Goal: Information Seeking & Learning: Learn about a topic

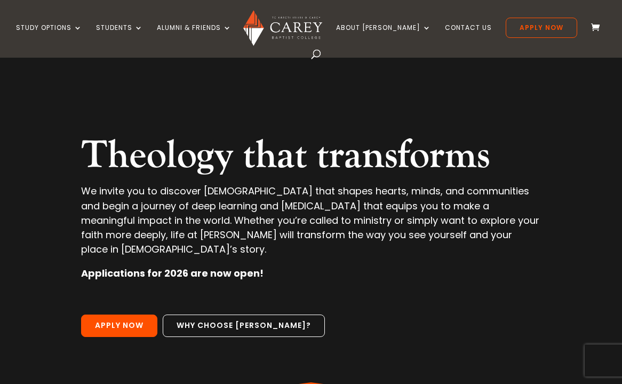
scroll to position [34, 0]
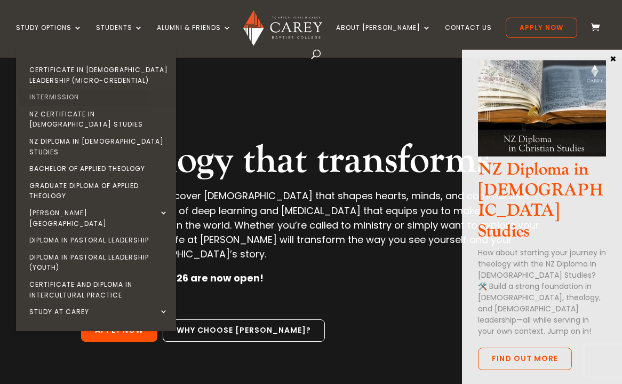
click at [59, 98] on link "Intermission" at bounding box center [99, 97] width 160 height 17
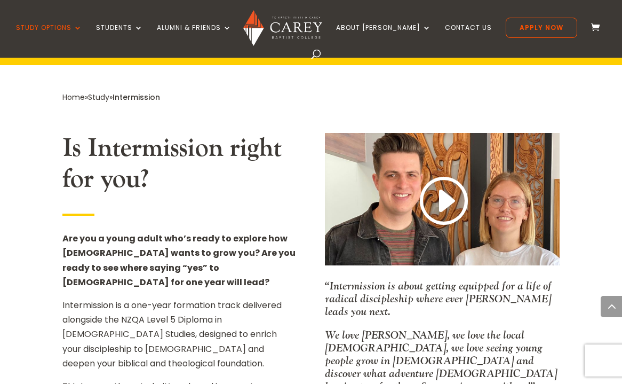
scroll to position [540, 0]
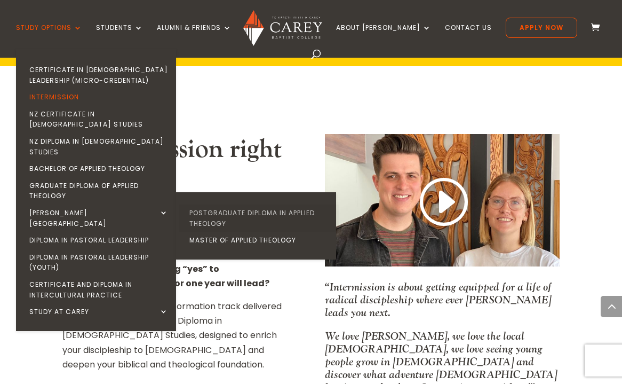
click at [218, 204] on link "Postgraduate Diploma in Applied Theology" at bounding box center [259, 217] width 160 height 27
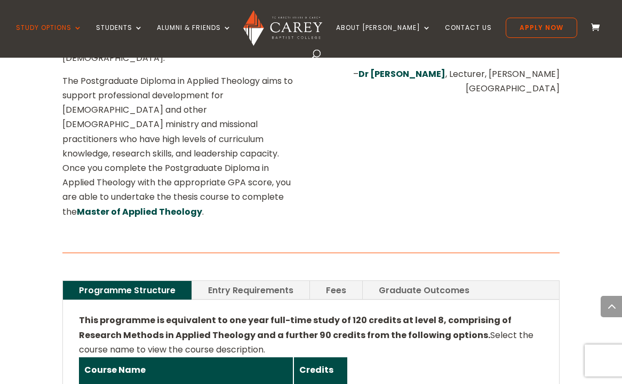
scroll to position [631, 0]
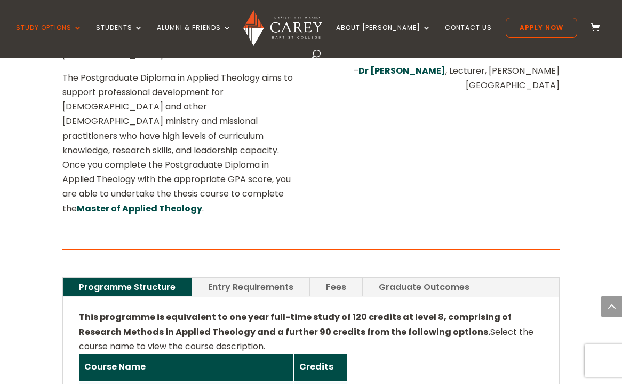
click at [224, 277] on link "Entry Requirements" at bounding box center [250, 286] width 117 height 19
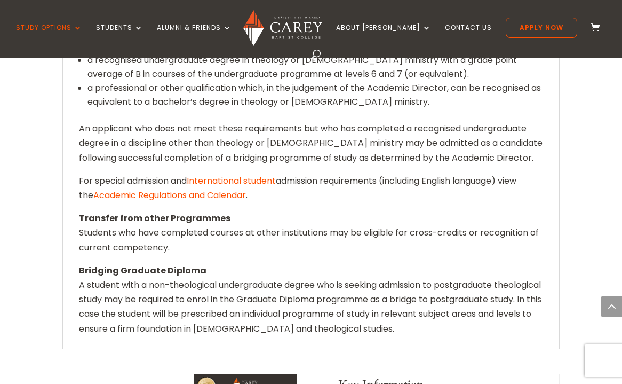
scroll to position [961, 0]
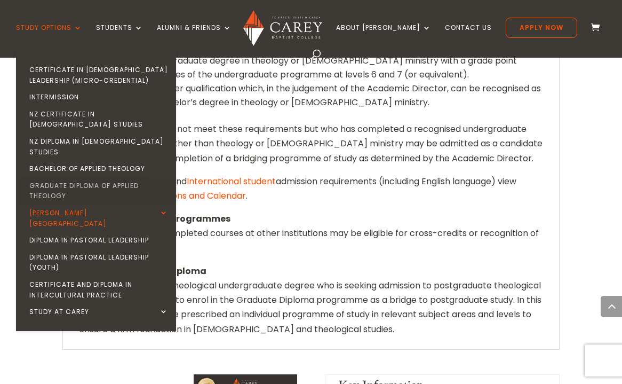
click at [74, 177] on link "Graduate Diploma of Applied Theology" at bounding box center [99, 190] width 160 height 27
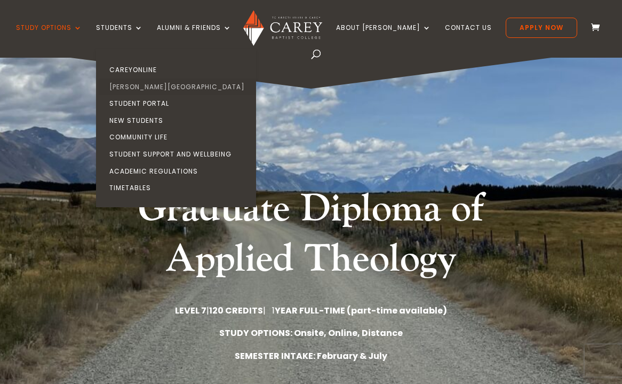
click at [135, 86] on link "[PERSON_NAME][GEOGRAPHIC_DATA]" at bounding box center [179, 86] width 160 height 17
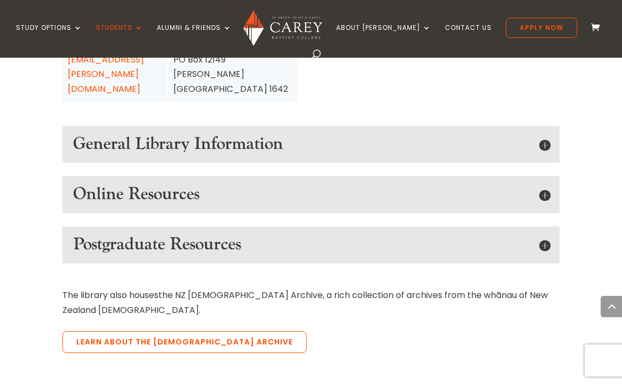
scroll to position [1464, 0]
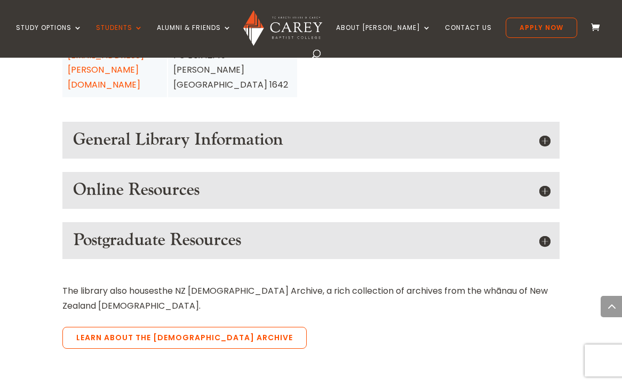
click at [331, 180] on h5 "Online Resources" at bounding box center [311, 190] width 476 height 20
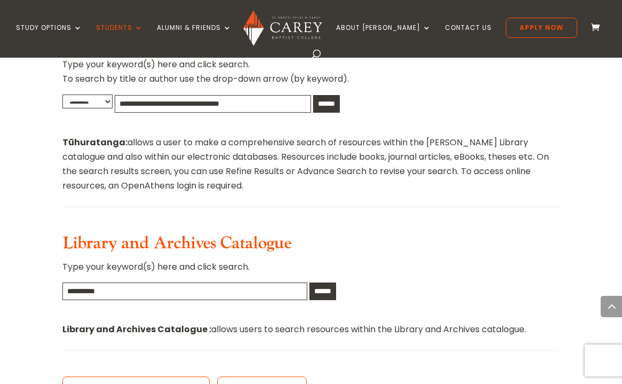
scroll to position [625, 0]
click at [265, 283] on input "text" at bounding box center [184, 292] width 245 height 18
type input "**********"
click at [336, 283] on input "******" at bounding box center [322, 292] width 27 height 18
